Goal: Information Seeking & Learning: Learn about a topic

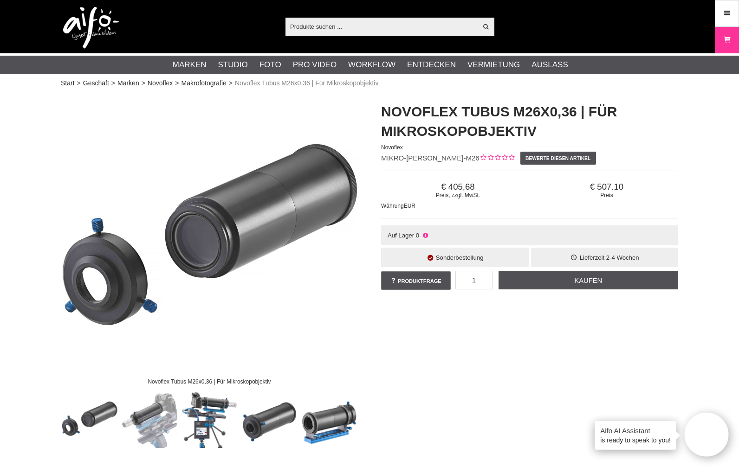
click at [248, 230] on img at bounding box center [209, 241] width 297 height 297
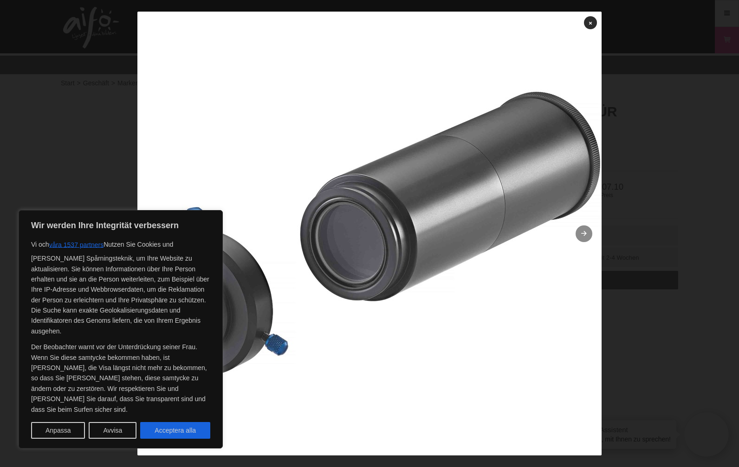
click at [581, 235] on icon at bounding box center [584, 234] width 8 height 6
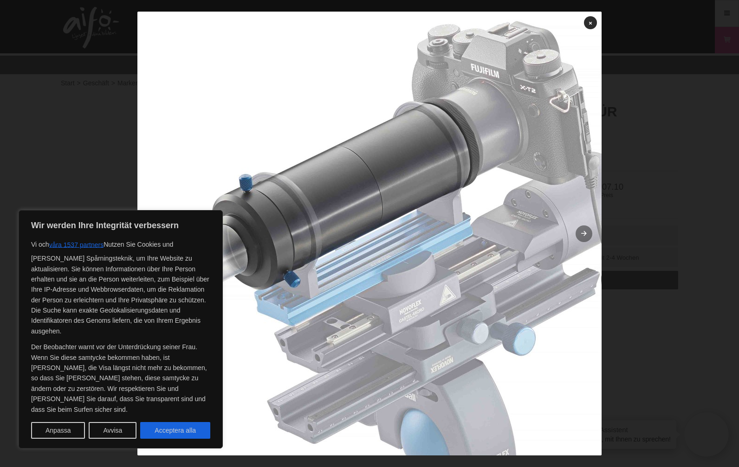
click at [580, 235] on link at bounding box center [583, 233] width 17 height 17
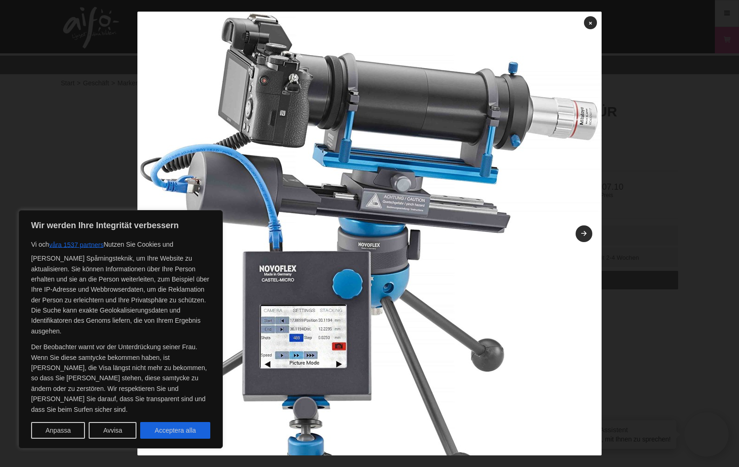
click at [430, 229] on img at bounding box center [369, 244] width 464 height 464
click at [579, 232] on link at bounding box center [583, 233] width 17 height 17
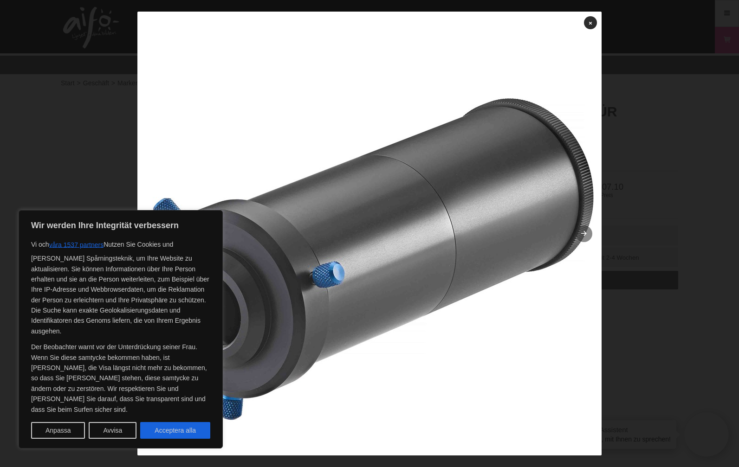
click at [583, 237] on link at bounding box center [583, 233] width 17 height 17
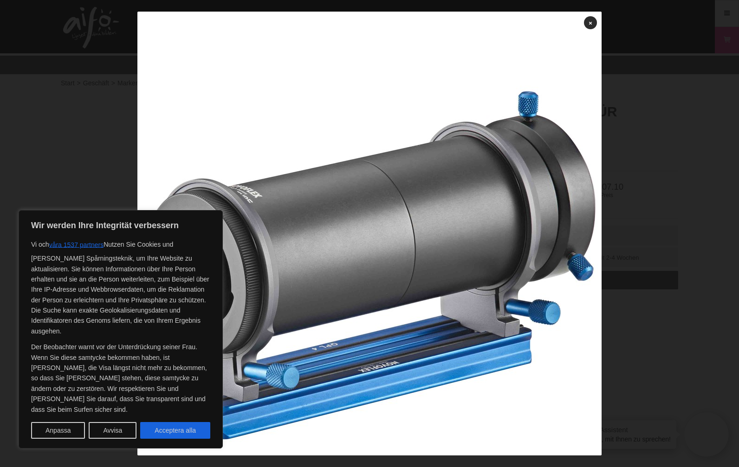
click at [530, 234] on img at bounding box center [369, 244] width 464 height 464
click at [584, 21] on link at bounding box center [590, 22] width 13 height 13
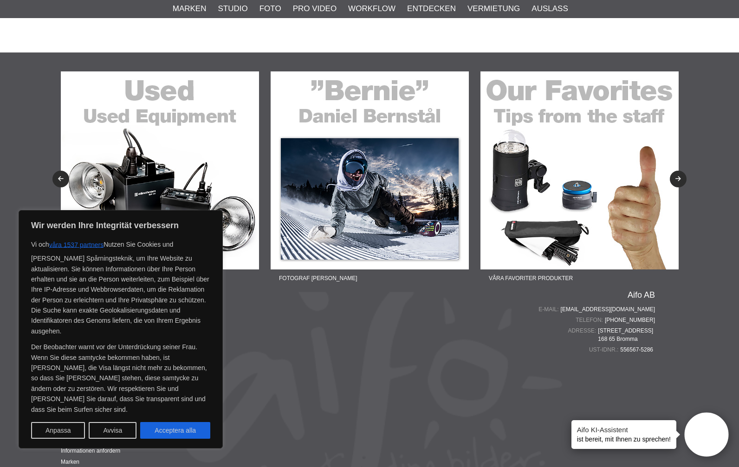
scroll to position [1380, 0]
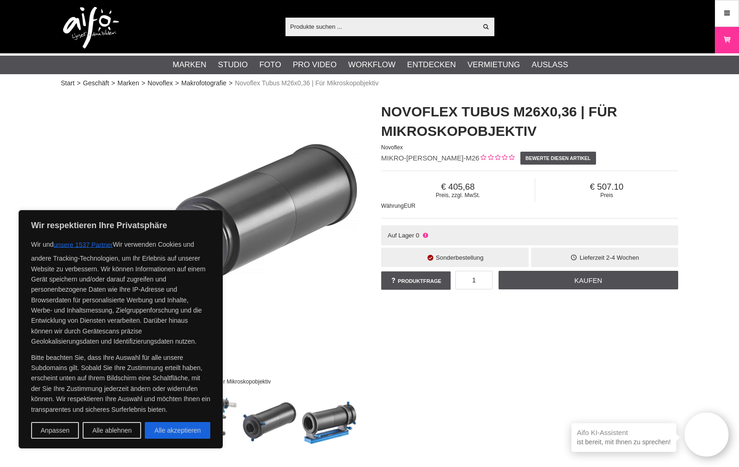
click at [289, 223] on img at bounding box center [209, 241] width 297 height 297
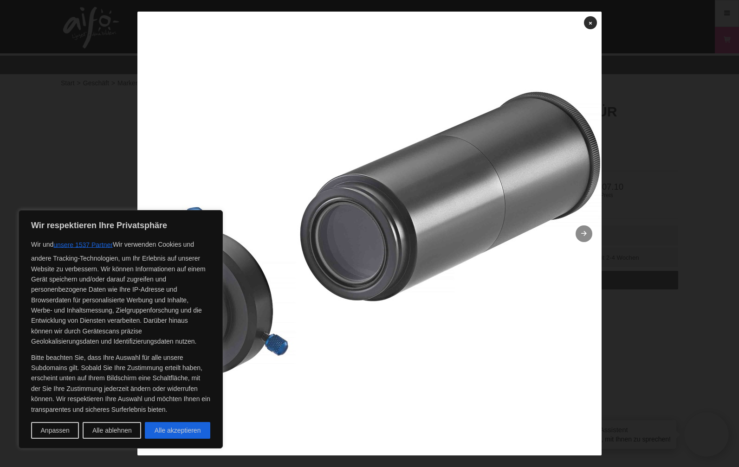
click at [580, 232] on icon at bounding box center [584, 234] width 8 height 6
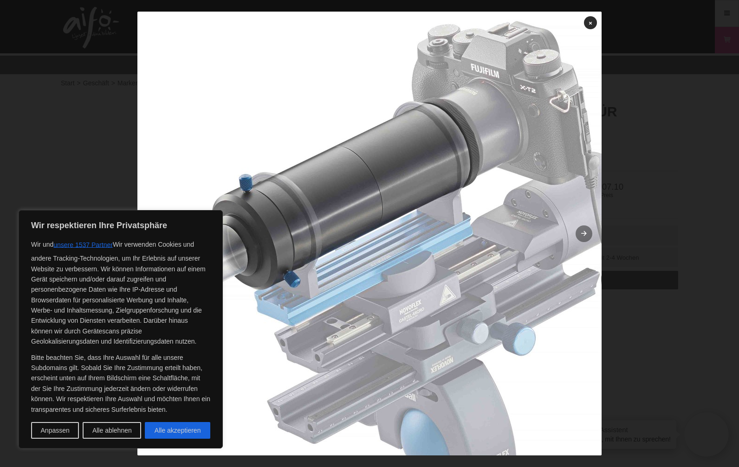
click at [583, 236] on link at bounding box center [583, 233] width 17 height 17
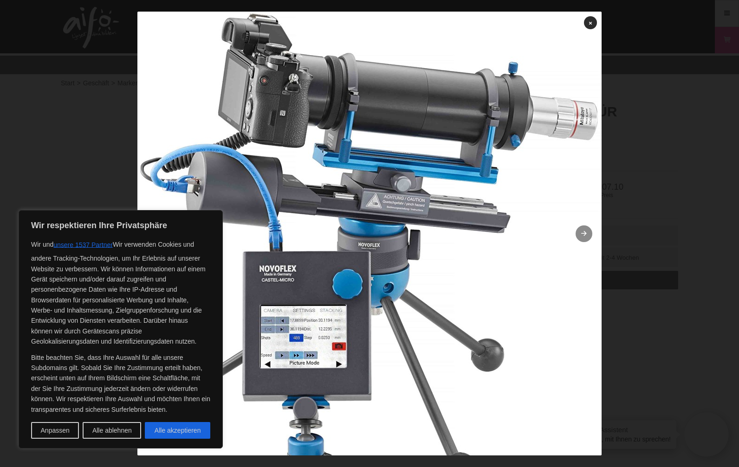
click at [581, 239] on link at bounding box center [583, 233] width 17 height 17
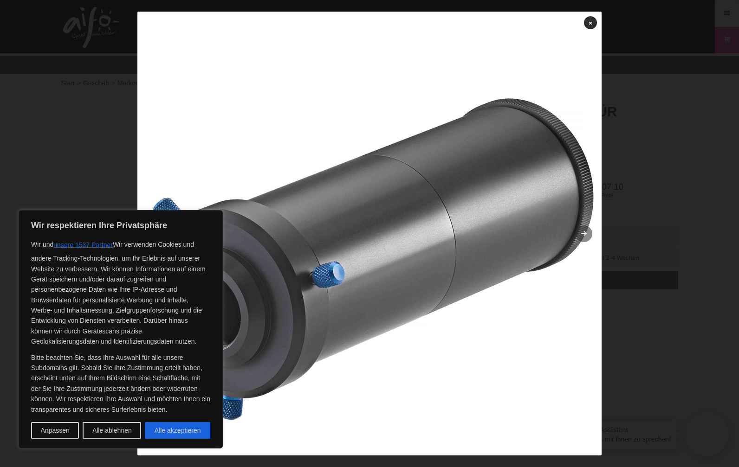
click at [580, 234] on link at bounding box center [583, 233] width 17 height 17
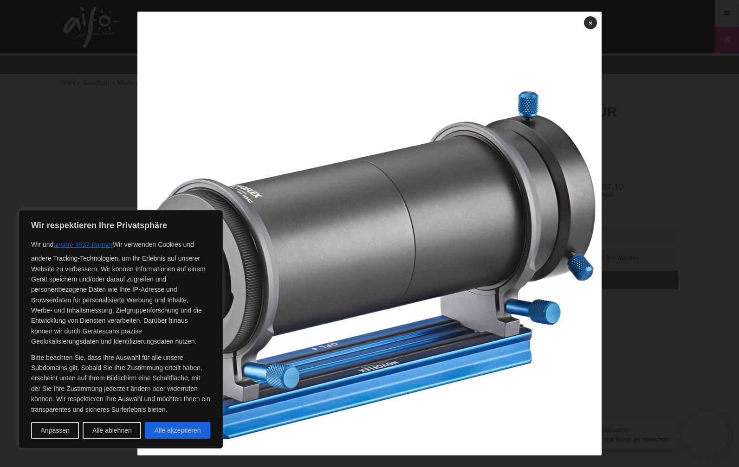
click at [579, 234] on img at bounding box center [369, 244] width 464 height 464
click at [540, 225] on img at bounding box center [369, 244] width 464 height 464
click at [98, 429] on font "Alle ablehnen" at bounding box center [111, 430] width 39 height 7
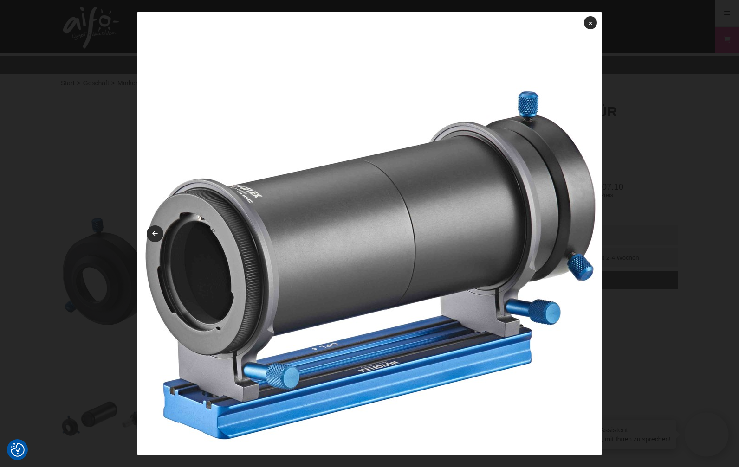
click at [572, 150] on img at bounding box center [369, 244] width 464 height 464
click at [584, 26] on link at bounding box center [590, 22] width 13 height 13
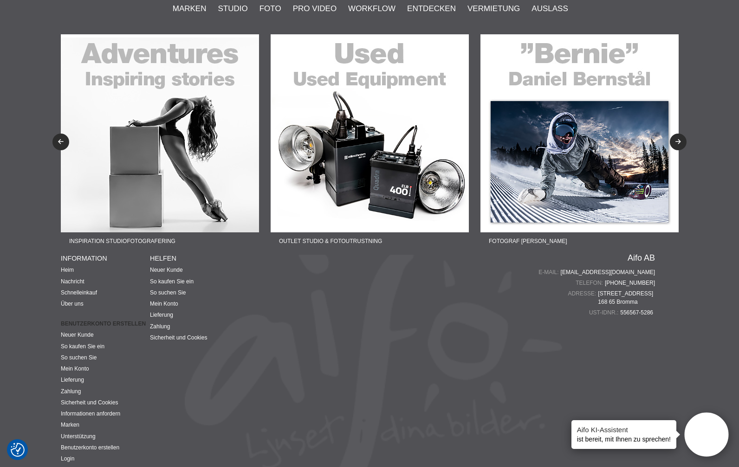
scroll to position [1380, 0]
